Goal: Task Accomplishment & Management: Manage account settings

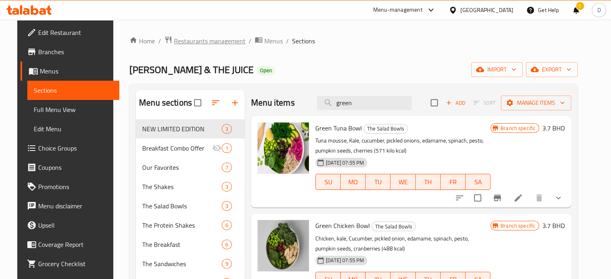
click at [218, 41] on span "Restaurants management" at bounding box center [209, 41] width 71 height 10
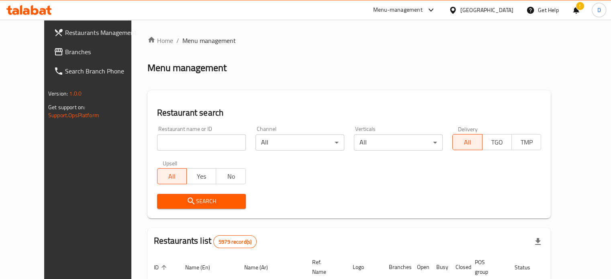
click at [159, 142] on div at bounding box center [305, 139] width 611 height 279
click at [181, 143] on input "search" at bounding box center [201, 142] width 89 height 16
type input "e"
type input "Le agna"
click button "Search" at bounding box center [201, 201] width 89 height 15
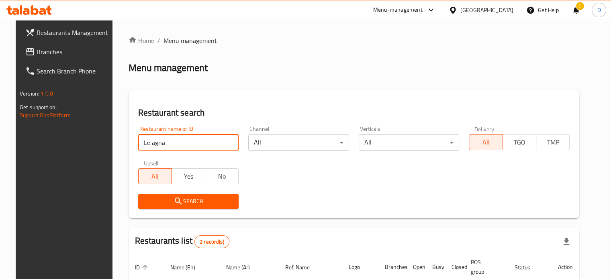
click at [342, 205] on div "Search" at bounding box center [353, 201] width 441 height 24
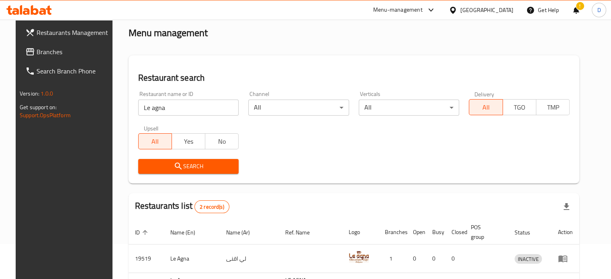
scroll to position [100, 0]
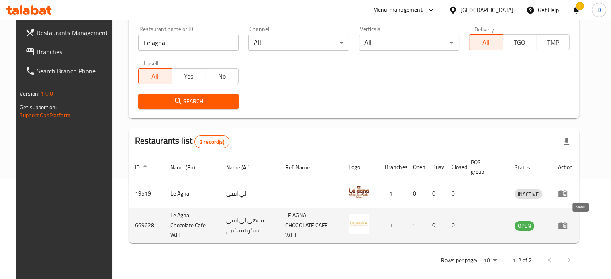
click at [567, 226] on icon "enhanced table" at bounding box center [563, 226] width 10 height 10
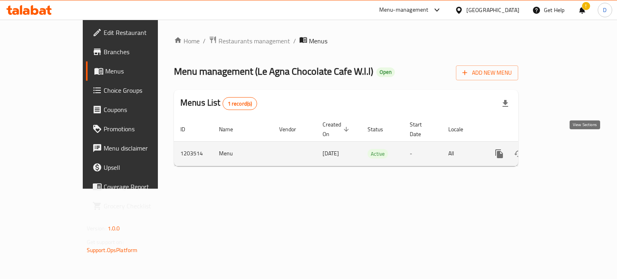
click at [562, 149] on icon "enhanced table" at bounding box center [557, 154] width 10 height 10
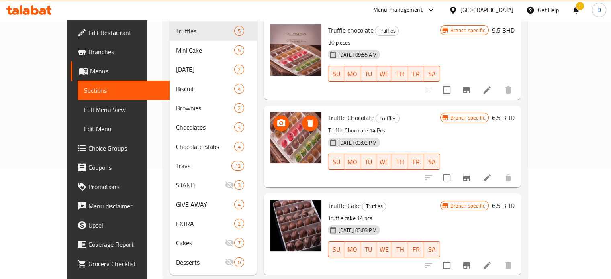
scroll to position [116, 0]
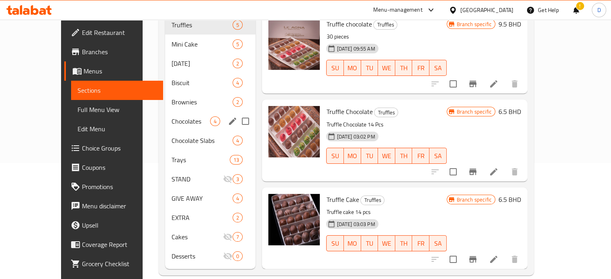
click at [174, 112] on div "Chocolates 4" at bounding box center [210, 121] width 90 height 19
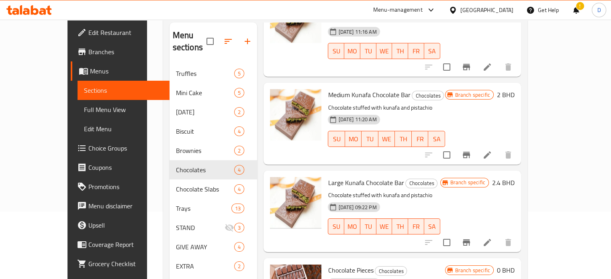
scroll to position [116, 0]
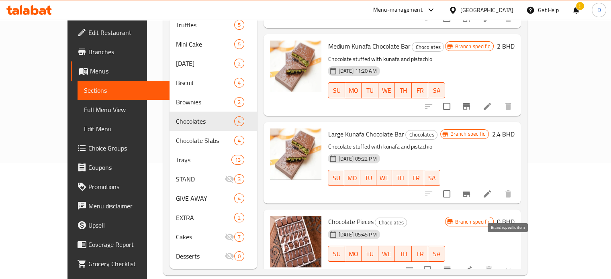
click at [452, 265] on icon "Branch-specific-item" at bounding box center [447, 270] width 10 height 10
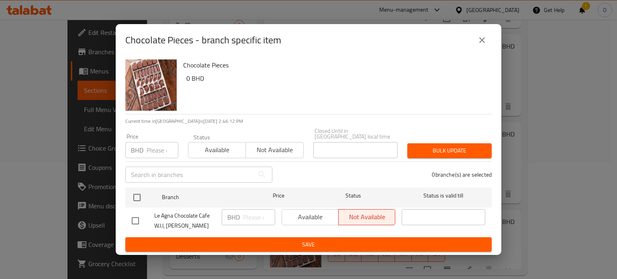
click at [485, 38] on icon "close" at bounding box center [482, 40] width 10 height 10
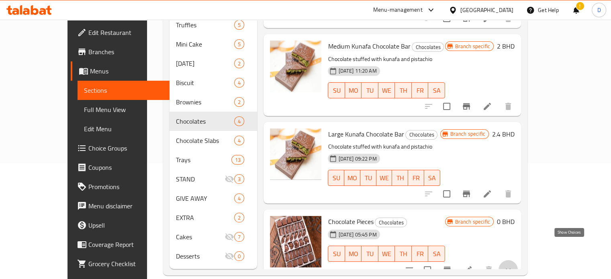
click at [513, 265] on icon "show more" at bounding box center [508, 270] width 10 height 10
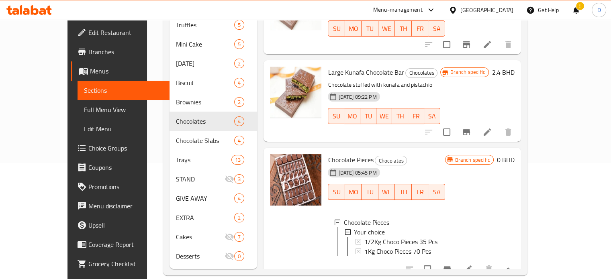
scroll to position [143, 0]
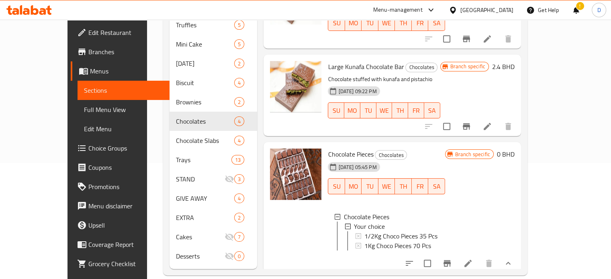
click at [450, 260] on icon "Branch-specific-item" at bounding box center [446, 263] width 7 height 6
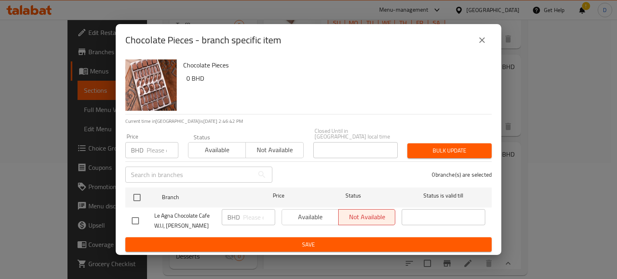
click at [483, 41] on icon "close" at bounding box center [482, 40] width 10 height 10
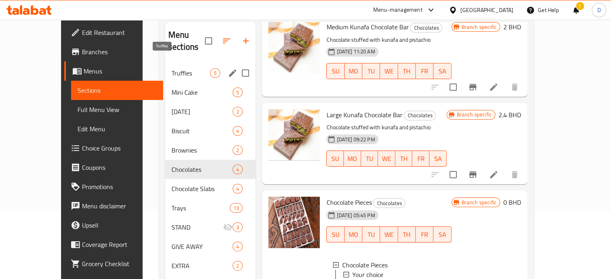
scroll to position [0, 0]
